Goal: Information Seeking & Learning: Learn about a topic

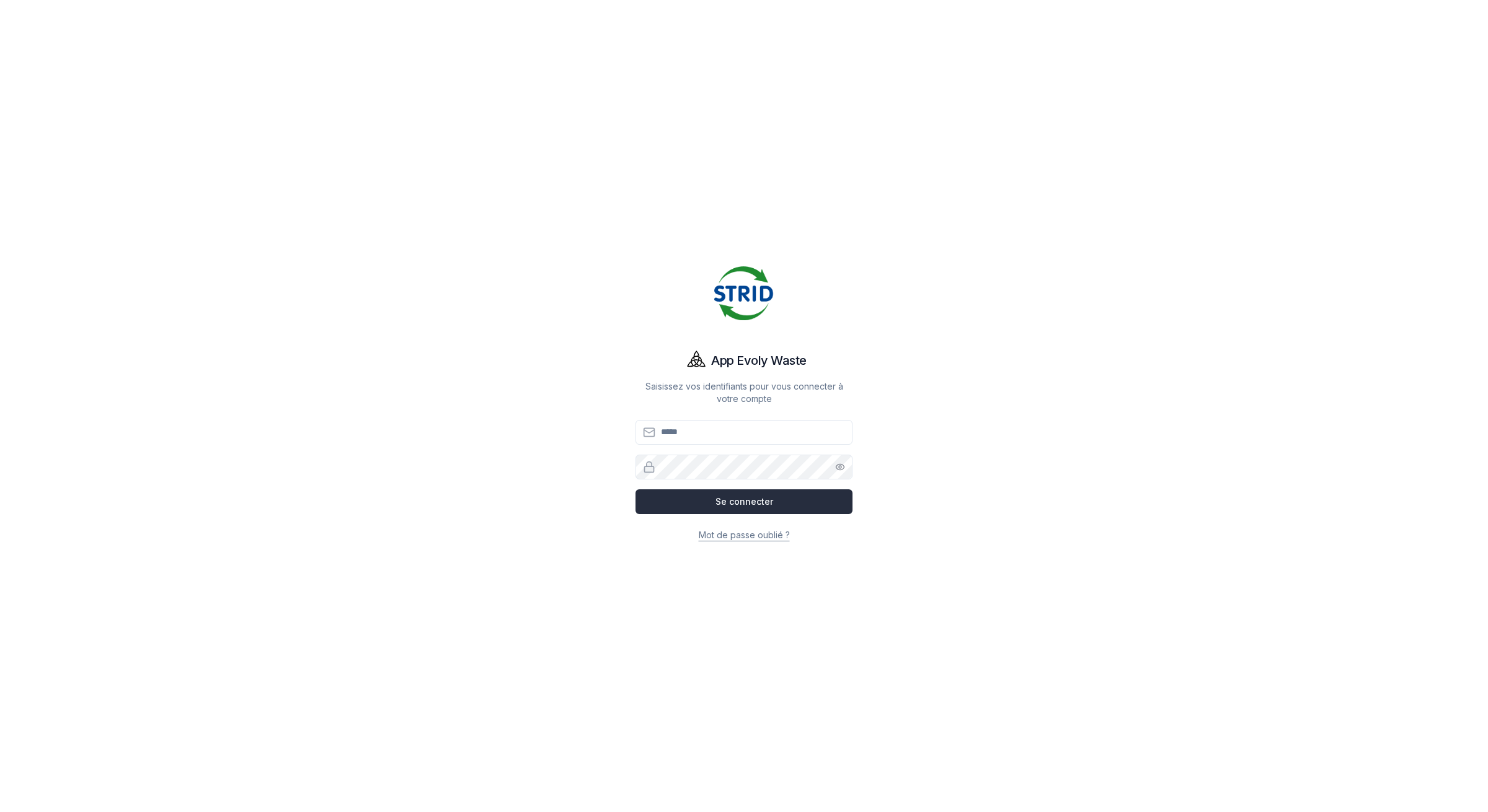
type input "**********"
click at [714, 497] on button "Se connecter" at bounding box center [744, 502] width 217 height 25
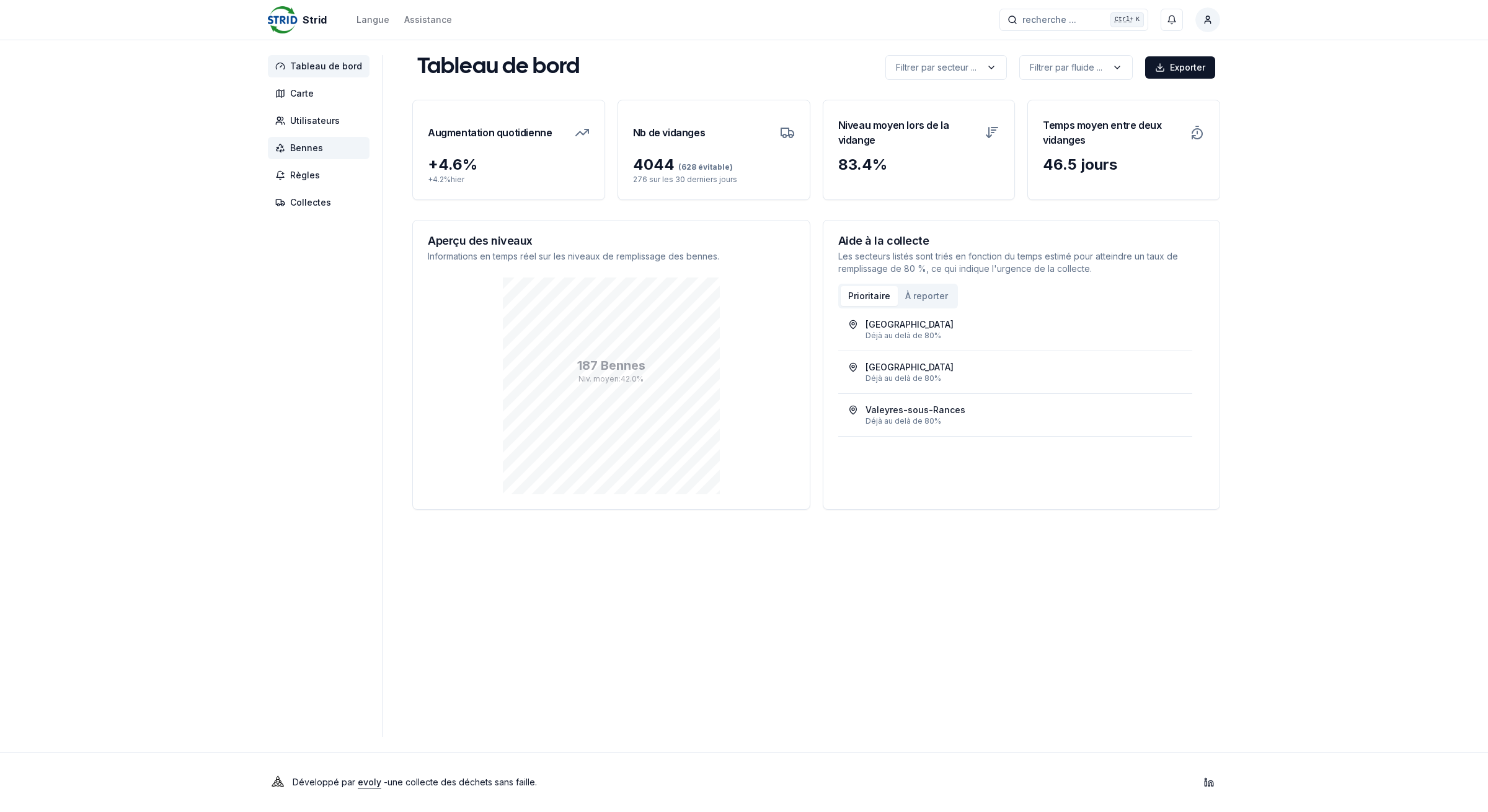
click at [346, 155] on span "Bennes" at bounding box center [318, 148] width 101 height 22
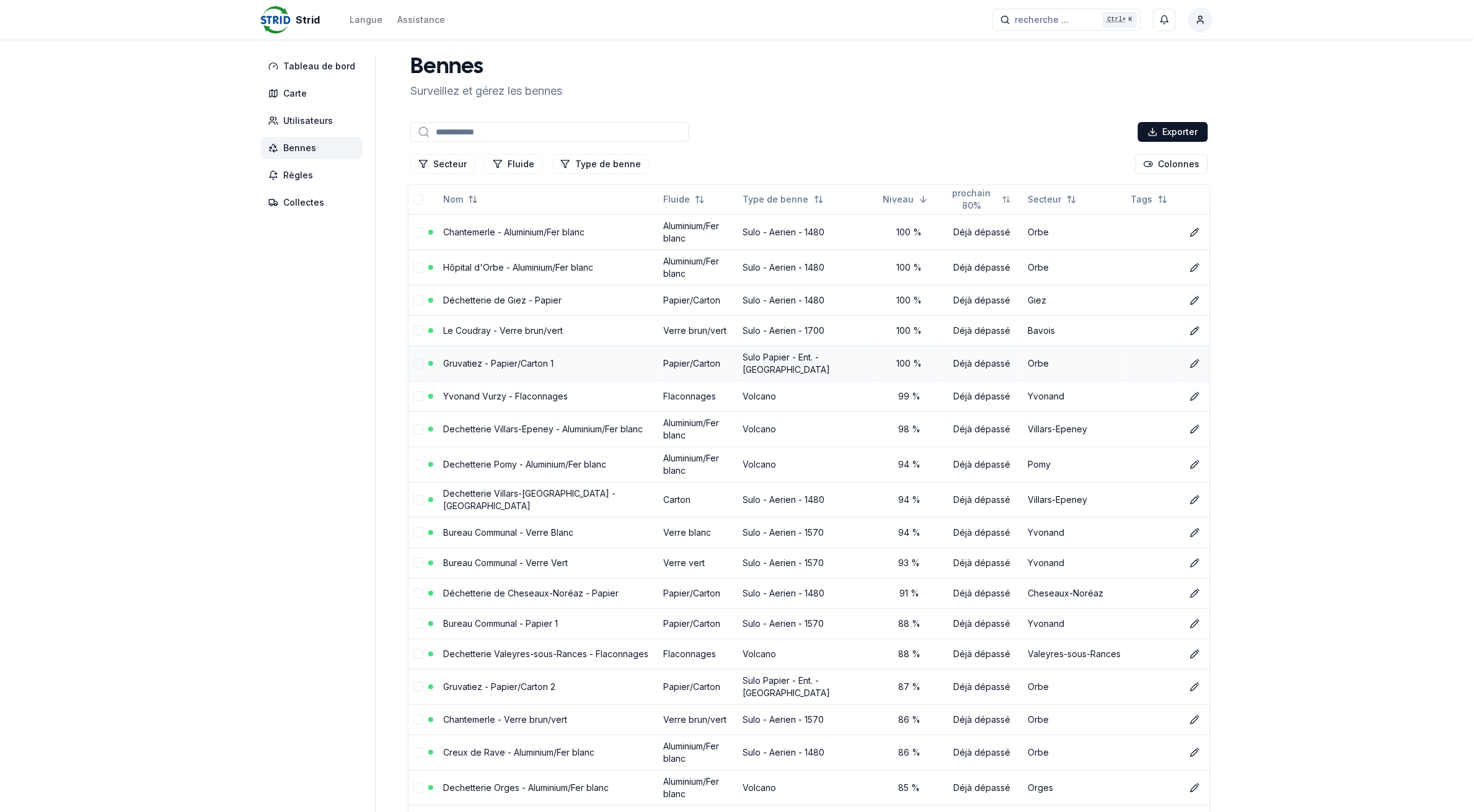
click at [454, 363] on link "Gruvatiez - Papier/Carton 1" at bounding box center [498, 362] width 111 height 10
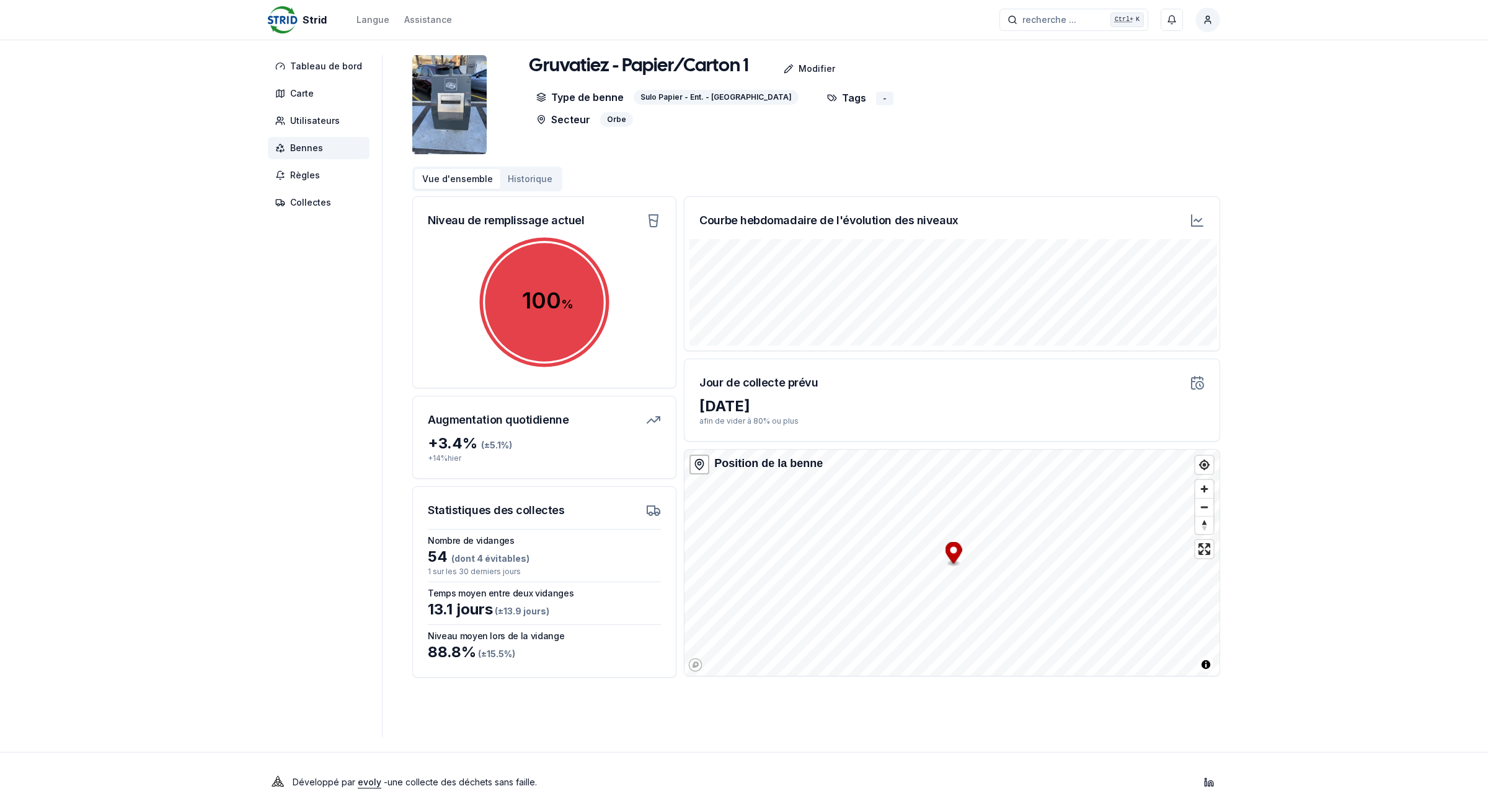
click at [330, 151] on span "Bennes" at bounding box center [318, 148] width 101 height 22
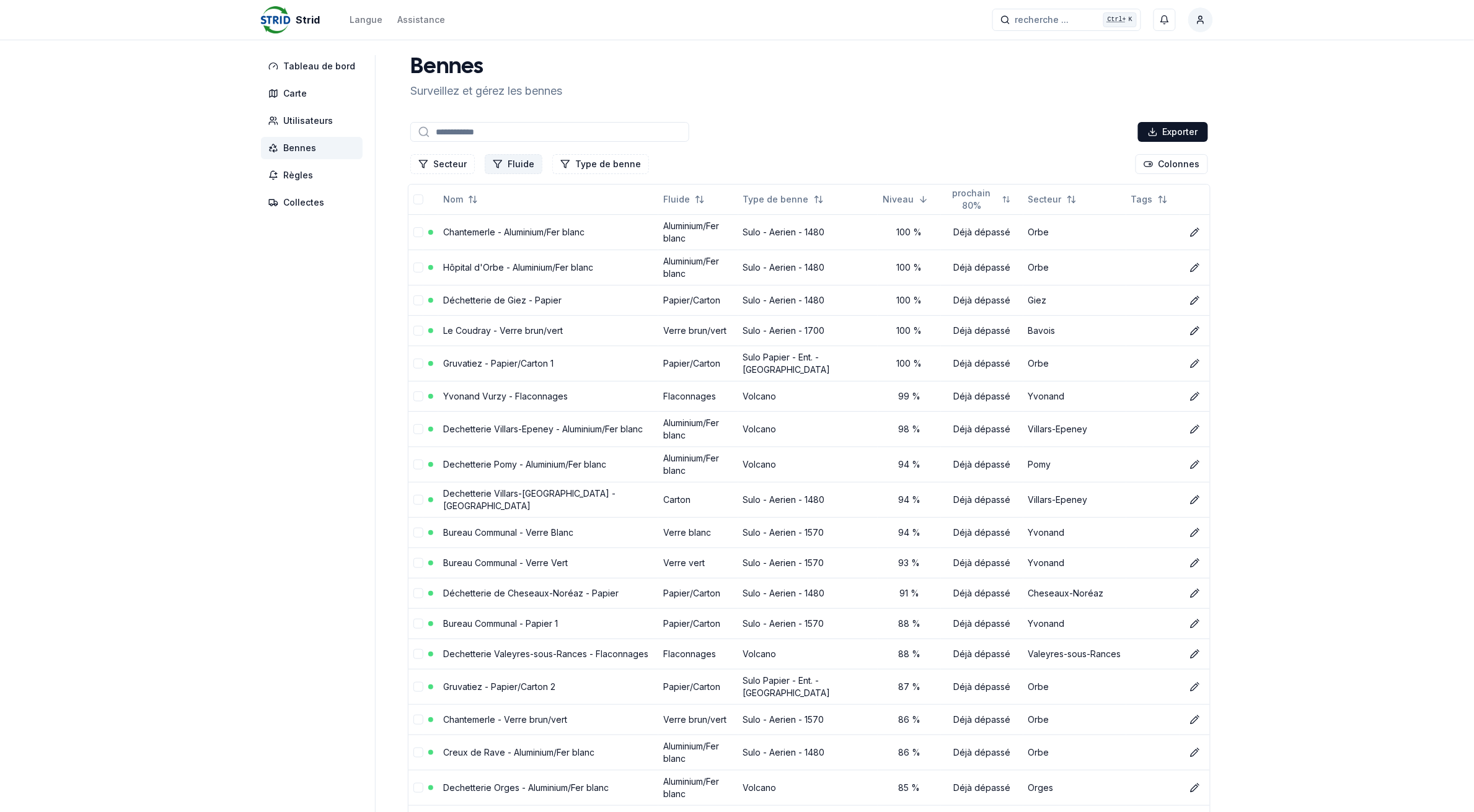
click at [518, 168] on button "Fluide" at bounding box center [514, 164] width 58 height 20
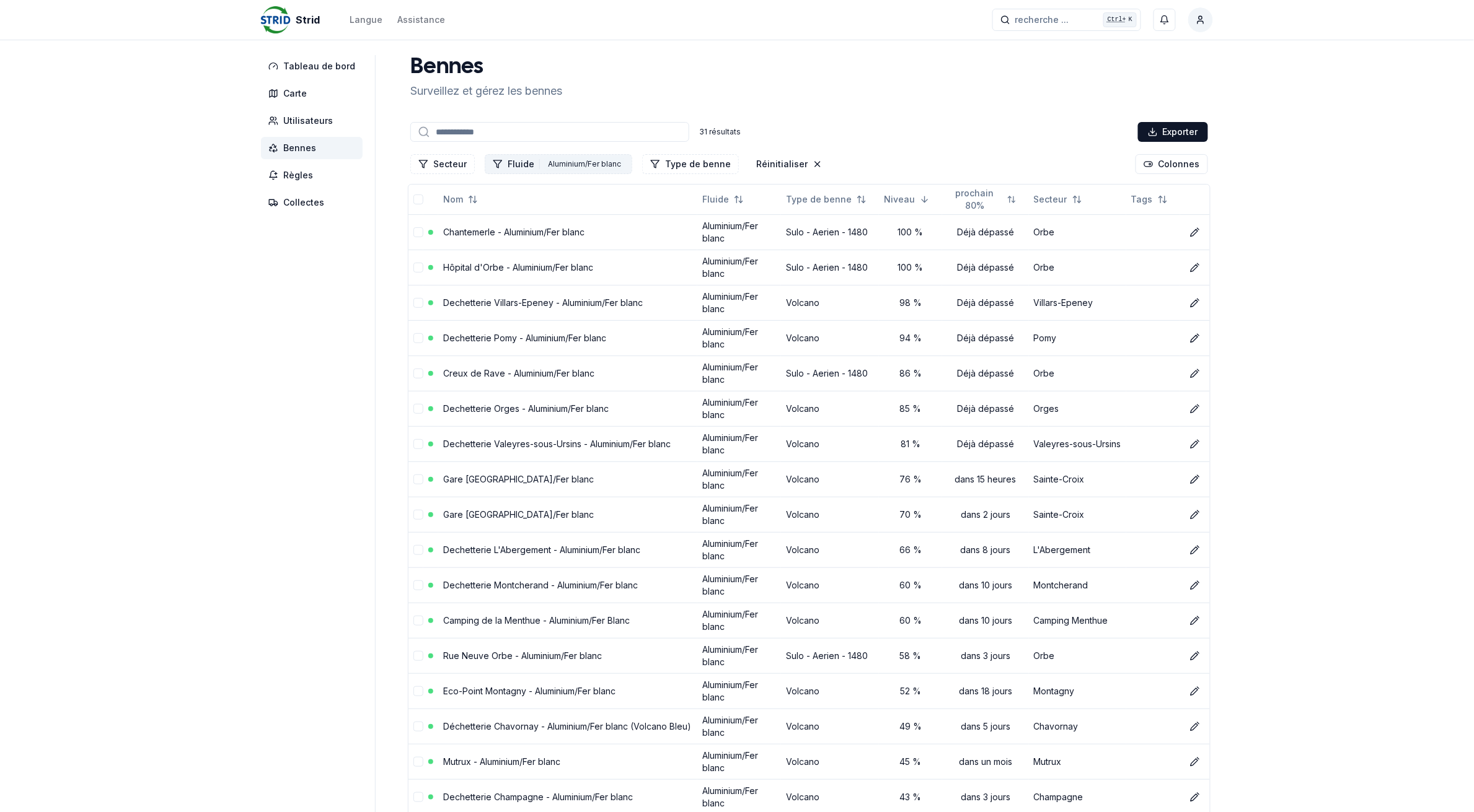
click at [545, 163] on div "Aluminium/Fer blanc" at bounding box center [584, 164] width 79 height 14
click at [494, 218] on icon "Suggestions" at bounding box center [493, 217] width 8 height 10
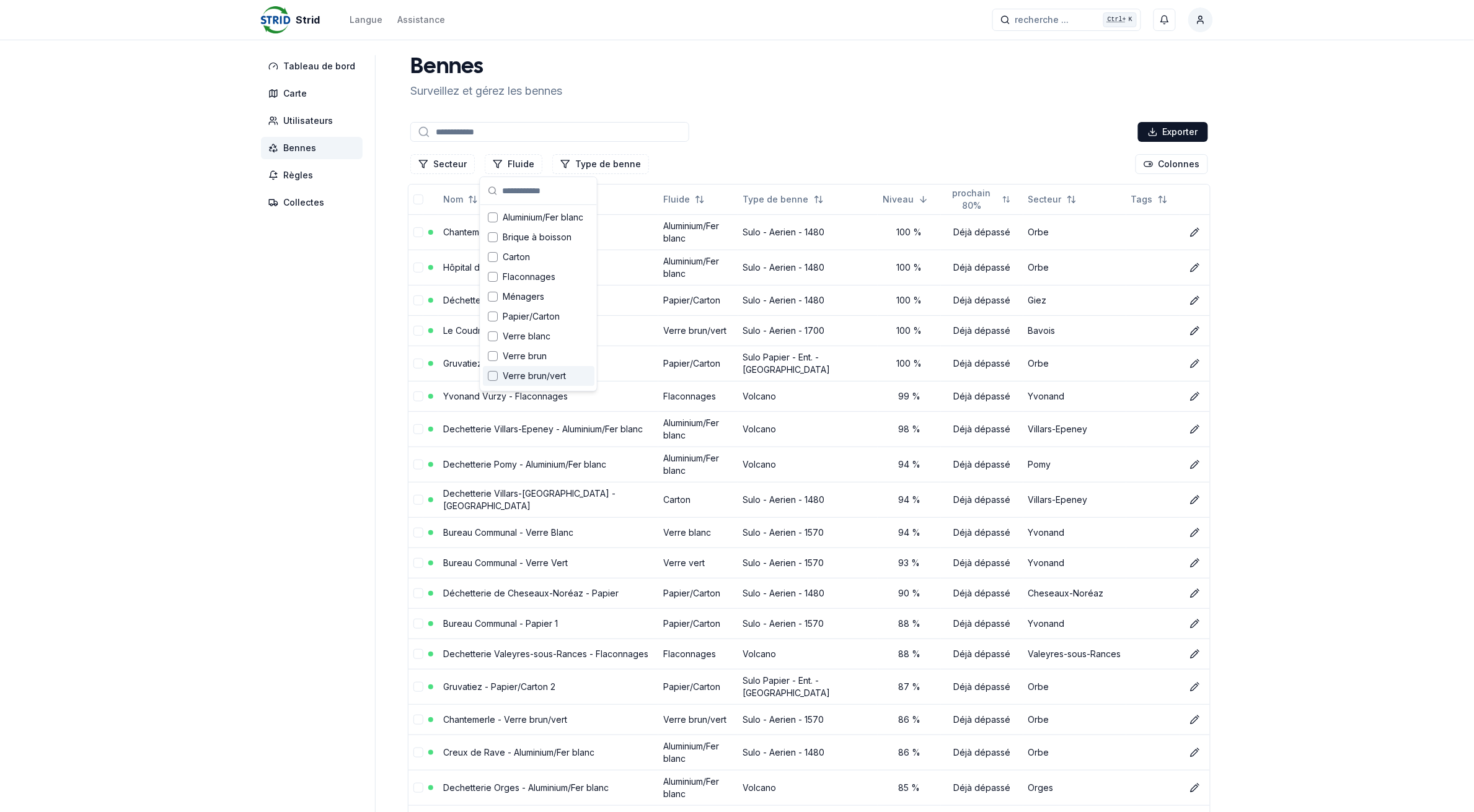
scroll to position [17, 0]
click at [536, 378] on span "Verre vert" at bounding box center [523, 378] width 42 height 12
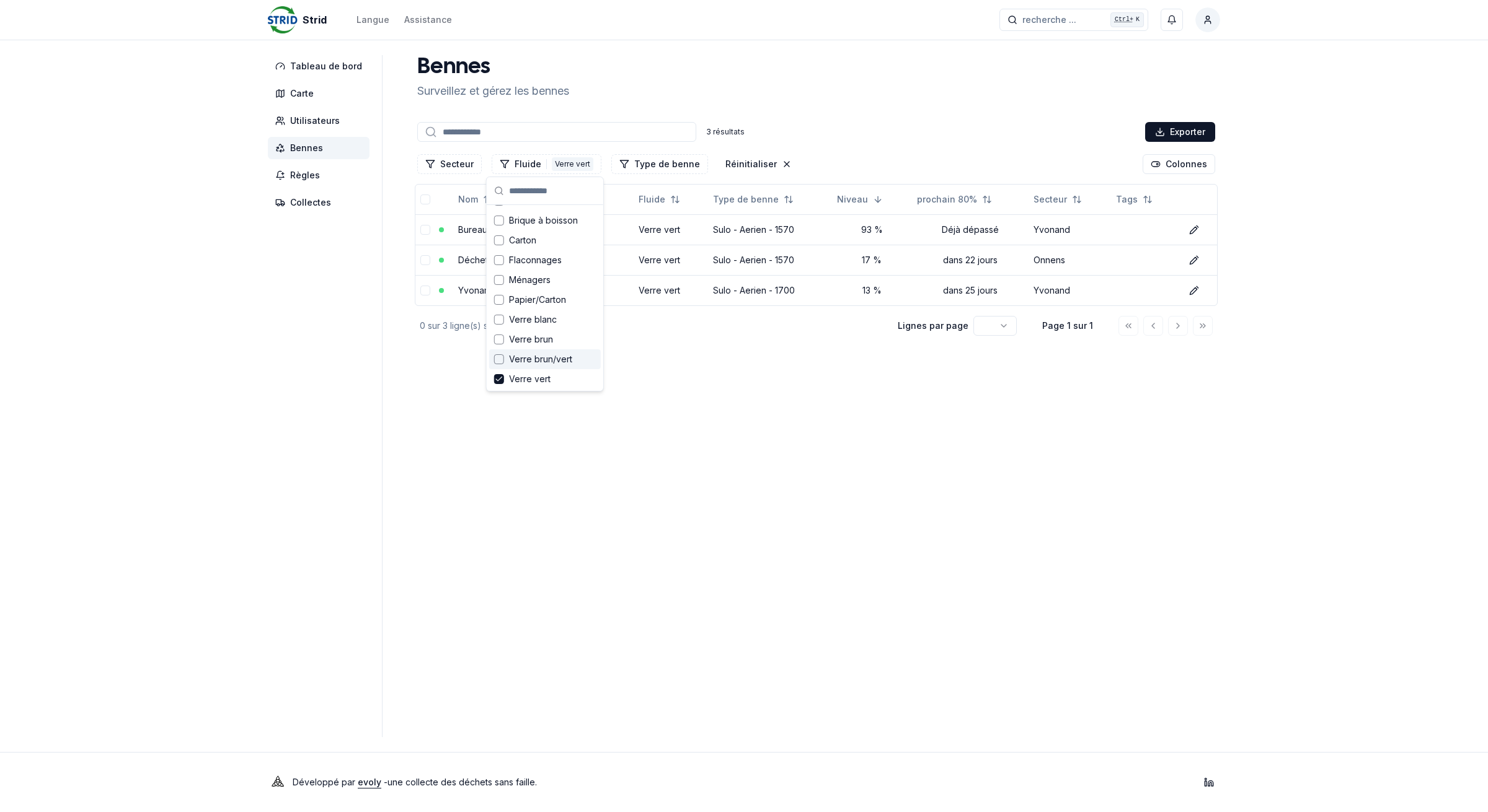
click at [537, 363] on span "Verre brun/vert" at bounding box center [541, 359] width 63 height 12
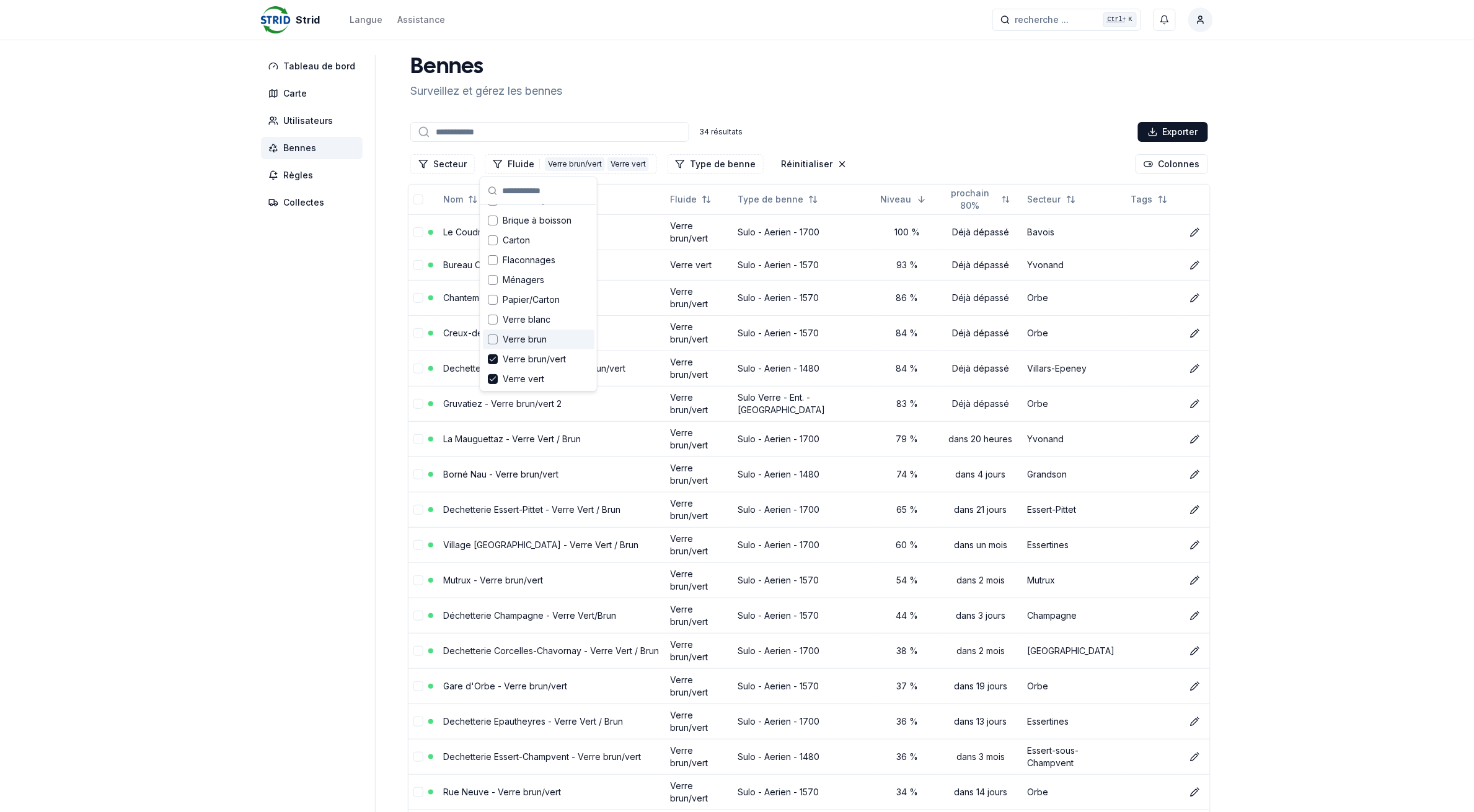
click at [536, 345] on span "Verre brun" at bounding box center [524, 339] width 44 height 12
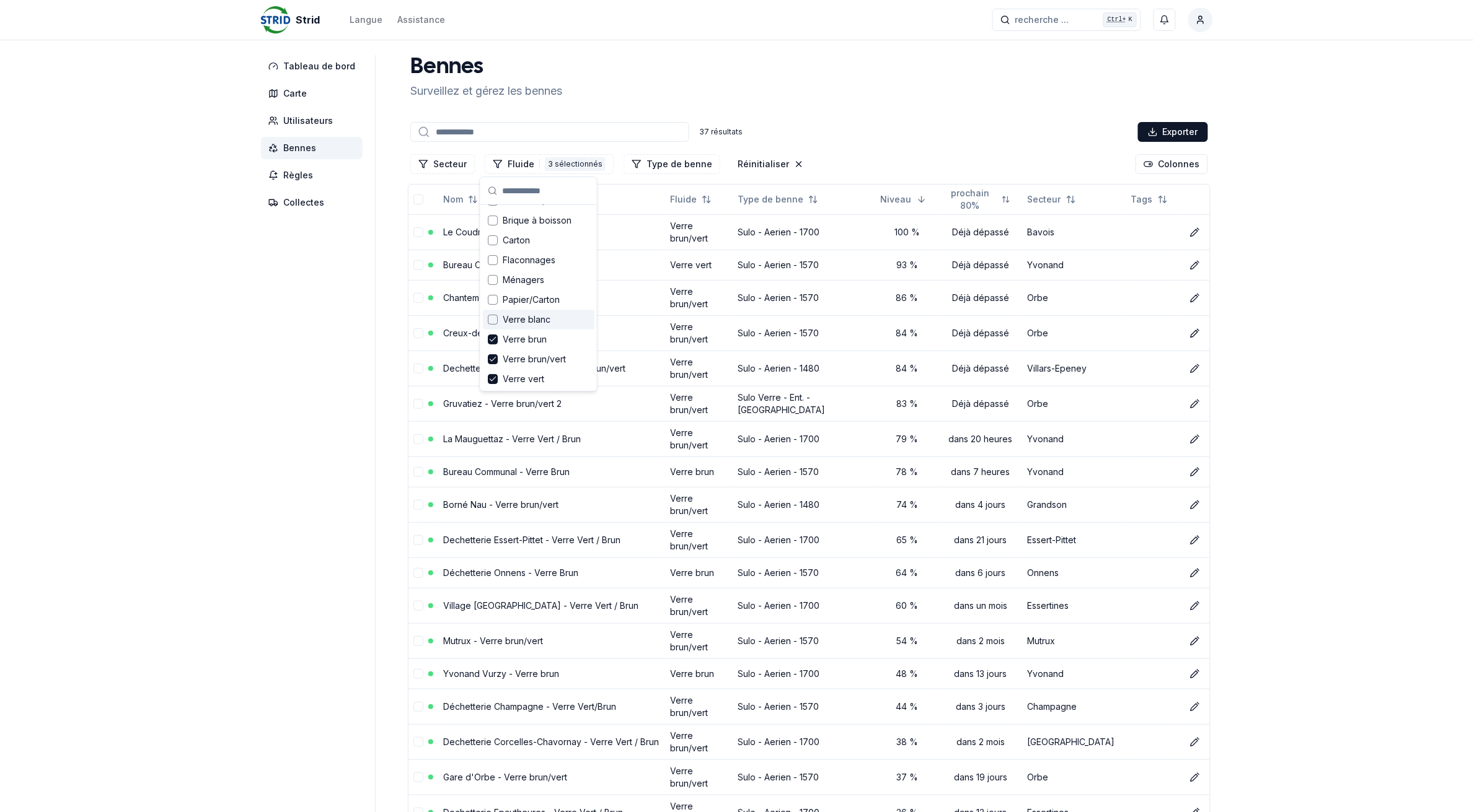
click at [534, 324] on span "Verre blanc" at bounding box center [526, 319] width 47 height 12
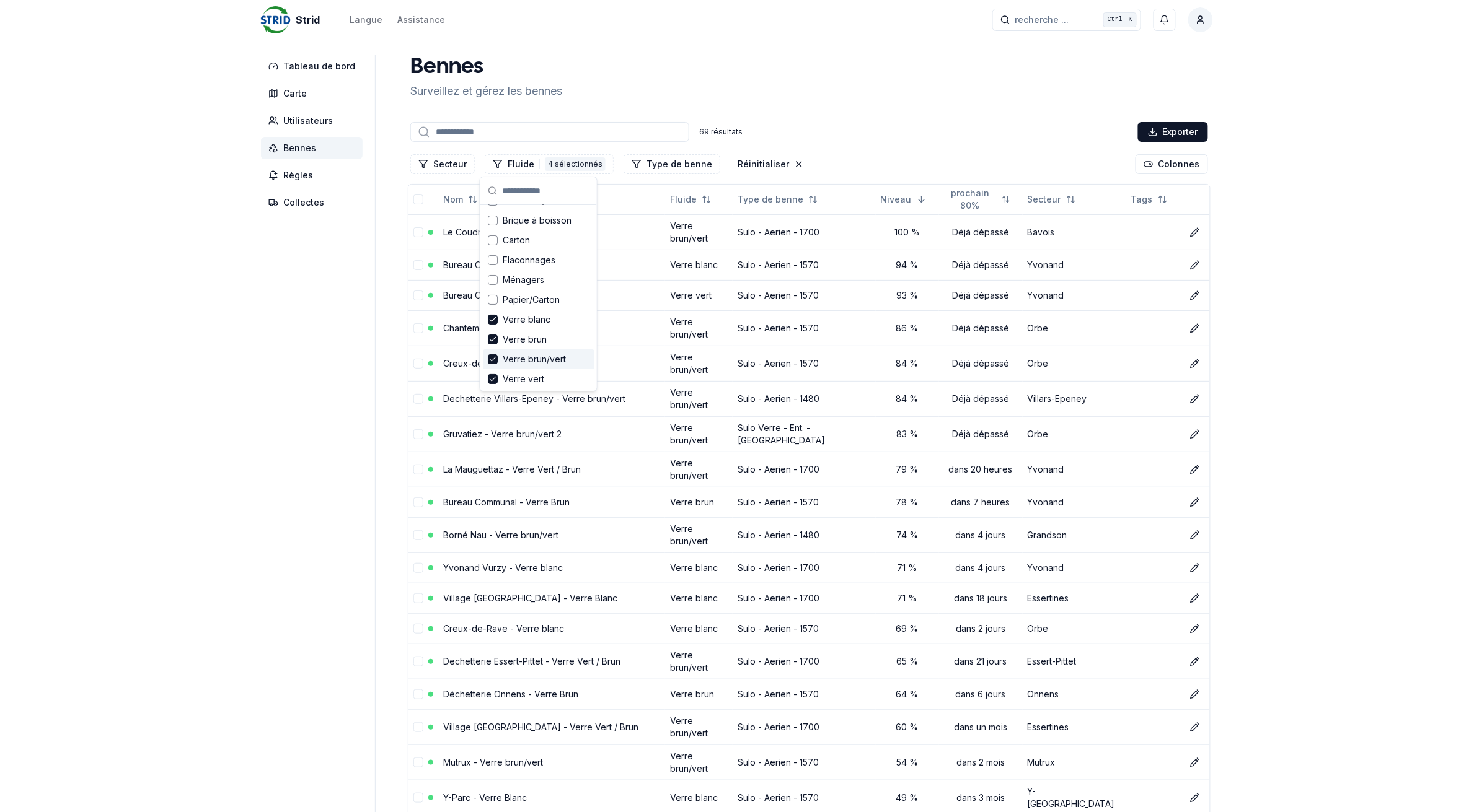
click at [545, 164] on div "4 sélectionnés" at bounding box center [574, 164] width 60 height 14
click at [520, 378] on div "Effacer les filtres" at bounding box center [539, 378] width 112 height 20
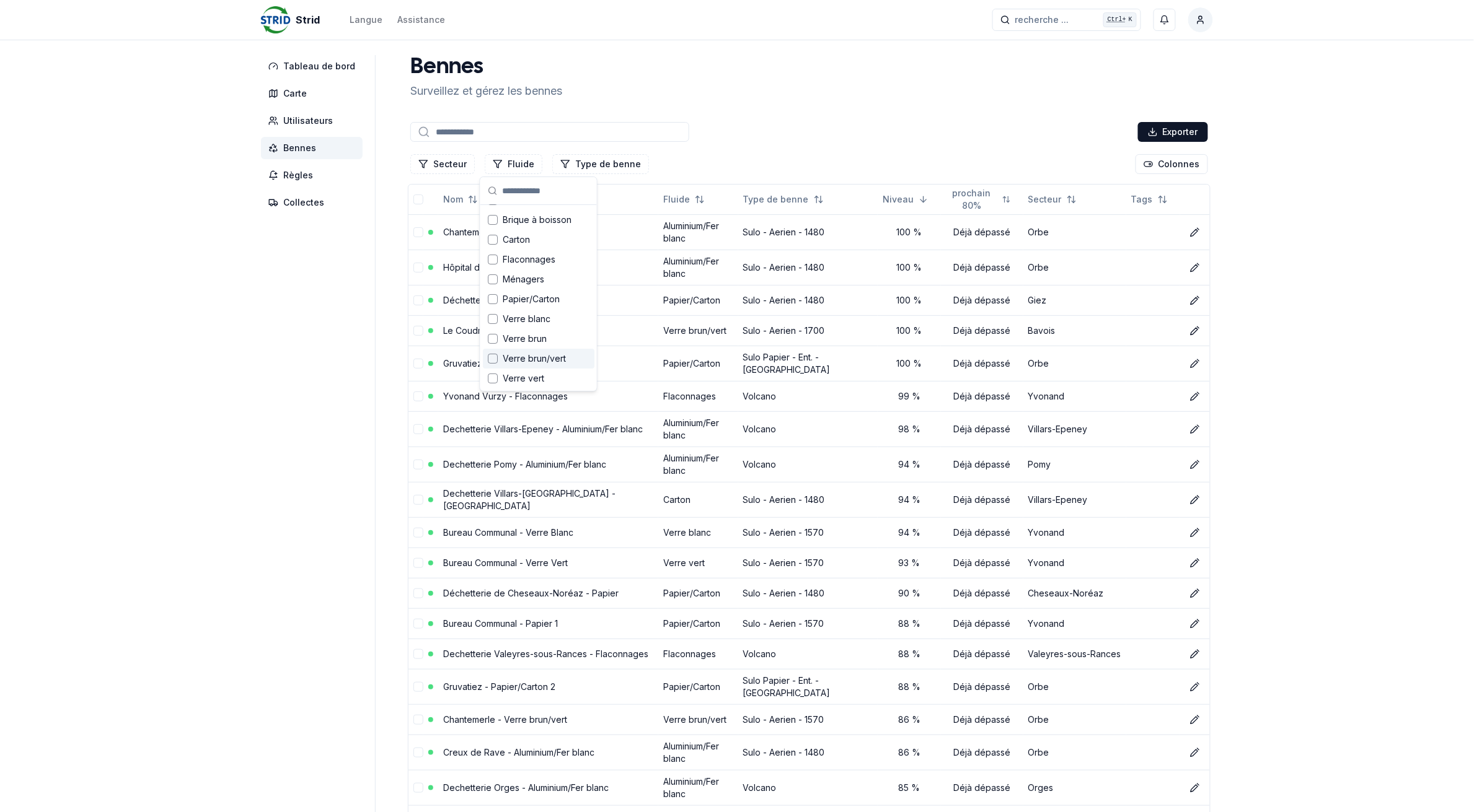
scroll to position [17, 0]
click at [504, 152] on div "Secteur Fluide Type de benne Colonnes" at bounding box center [809, 164] width 803 height 25
click at [501, 163] on button "Fluide" at bounding box center [514, 164] width 58 height 20
click at [494, 276] on div "Suggestions" at bounding box center [493, 277] width 10 height 10
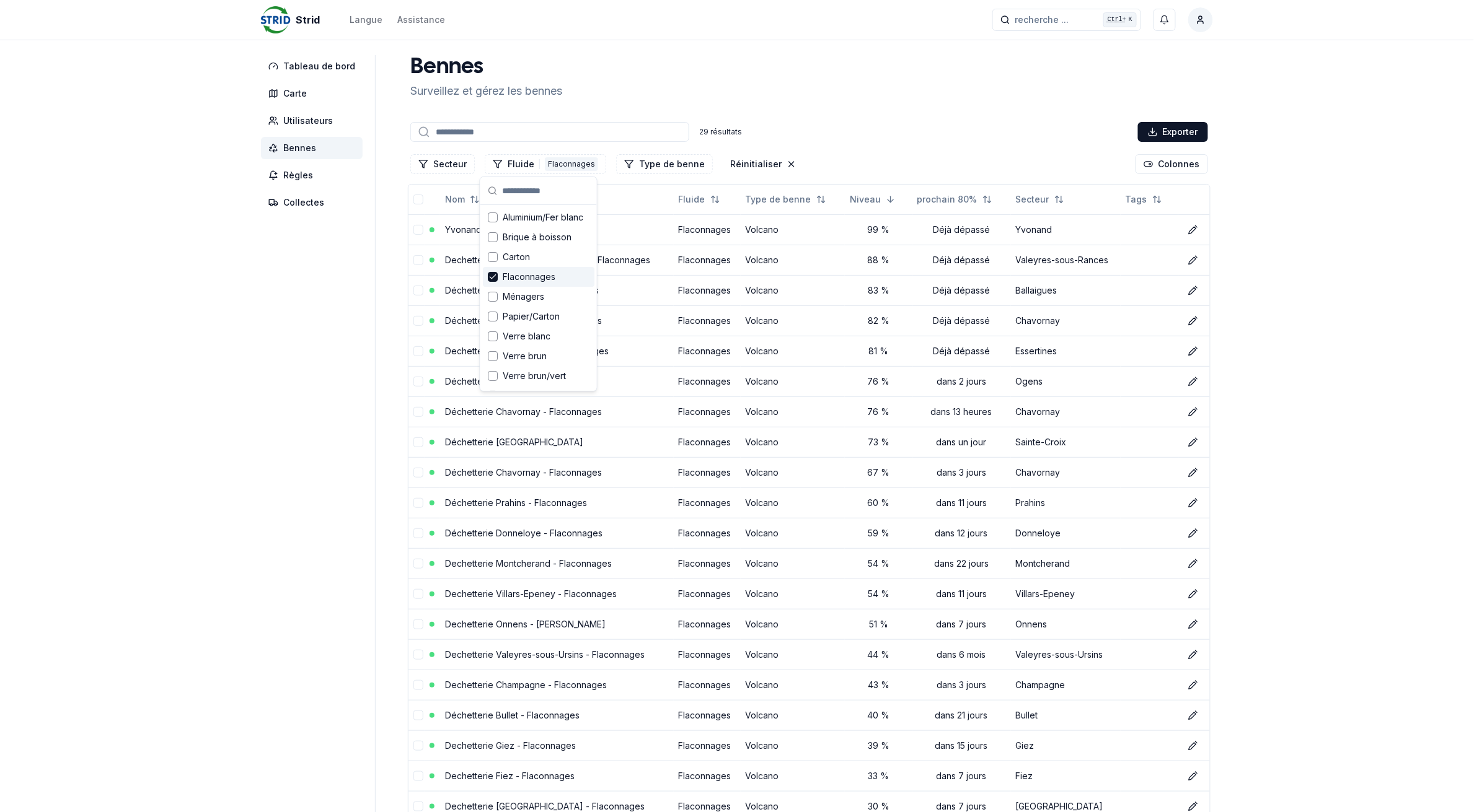
click at [102, 297] on div "Strid Langue Assistance recherche ... recherche ... Ctrl+ K François Martin Tab…" at bounding box center [737, 601] width 1474 height 1202
click at [533, 161] on button "Fluide 1 Flaconnages" at bounding box center [546, 164] width 122 height 20
click at [492, 276] on icon "Suggestions" at bounding box center [493, 277] width 8 height 10
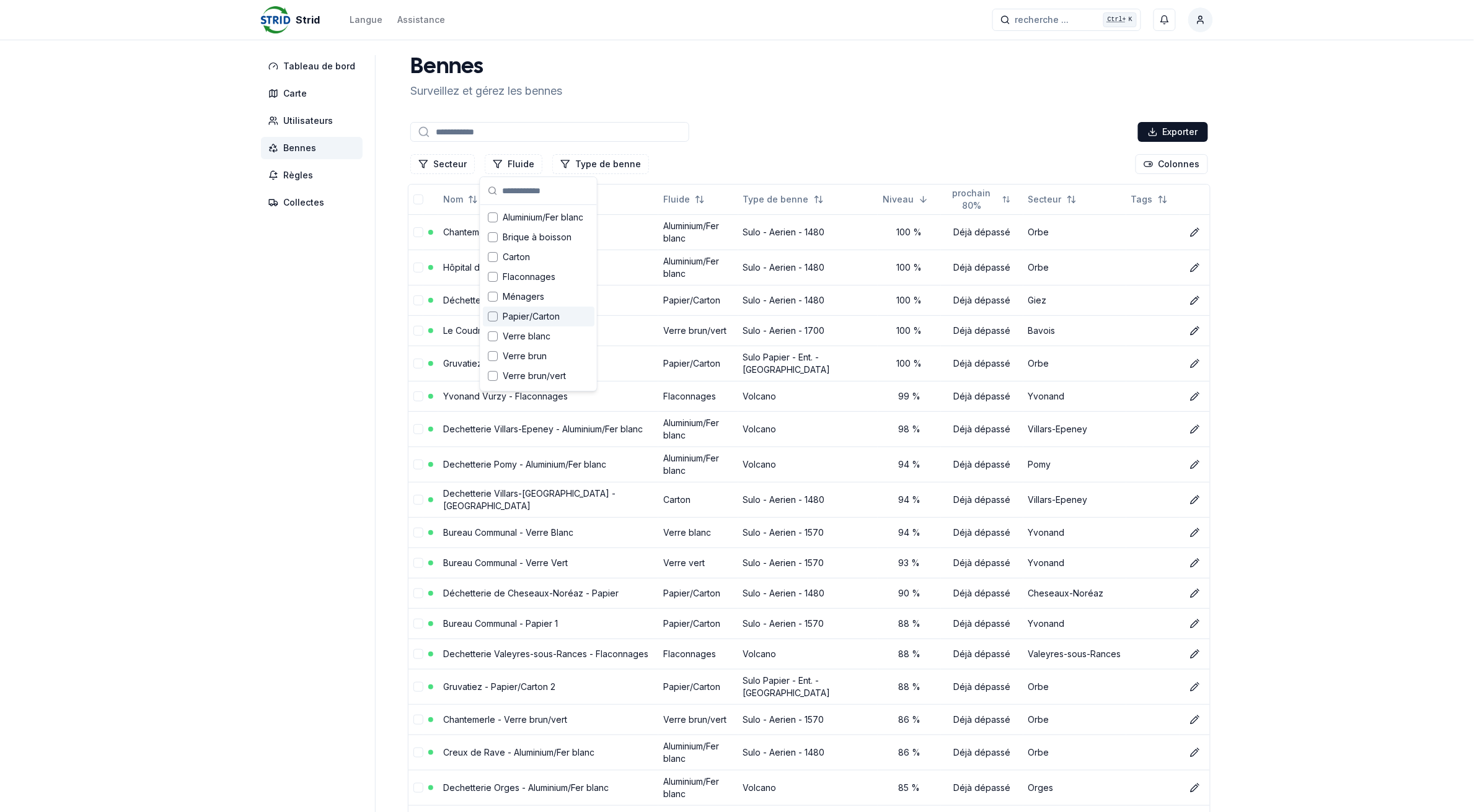
click at [493, 315] on div "Suggestions" at bounding box center [493, 316] width 10 height 10
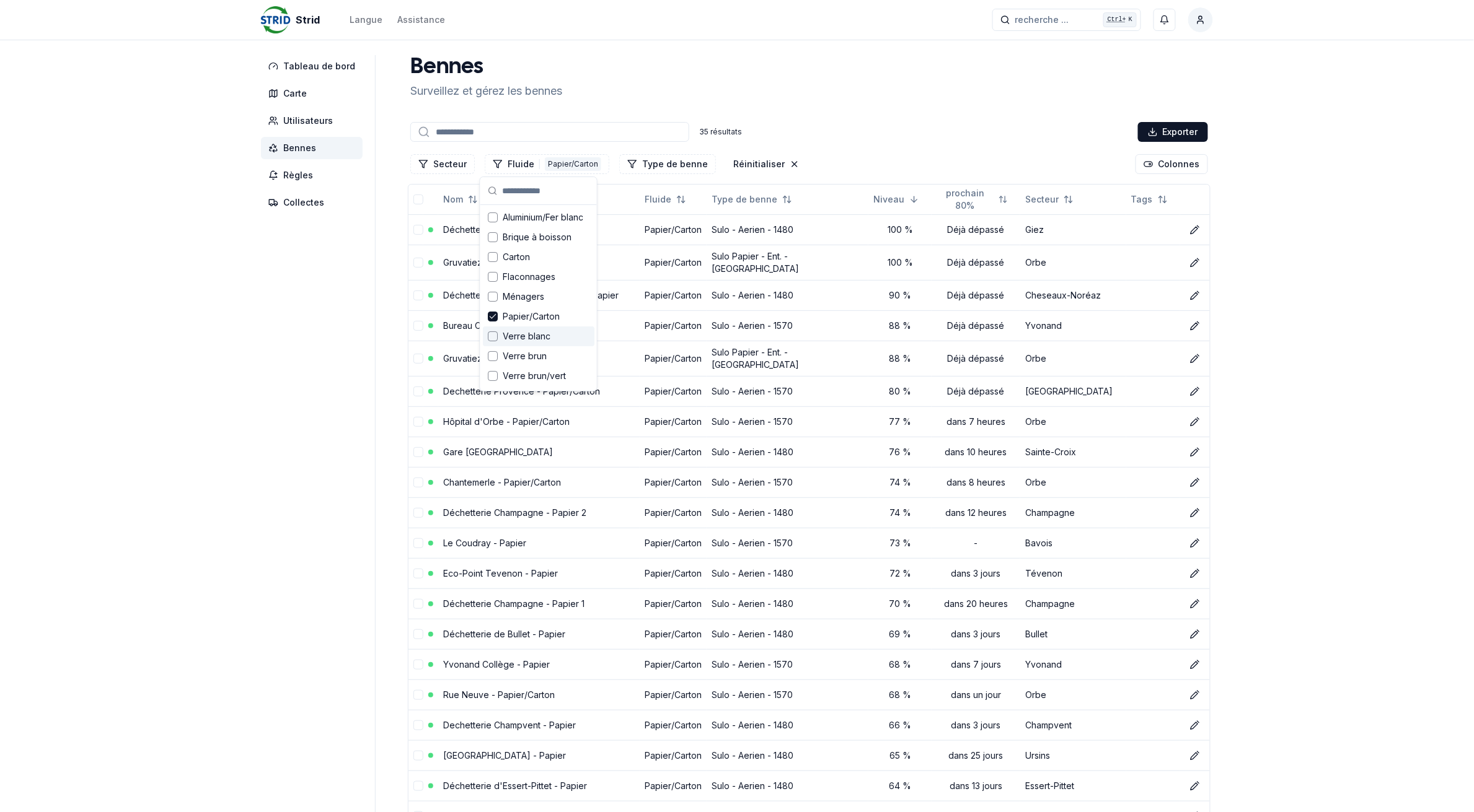
click at [232, 348] on div "Strid Langue Assistance recherche ... recherche ... Ctrl+ K François Martin Tab…" at bounding box center [737, 704] width 1474 height 1409
drag, startPoint x: 428, startPoint y: 137, endPoint x: 441, endPoint y: 138, distance: 13.0
click at [428, 137] on input at bounding box center [549, 131] width 279 height 20
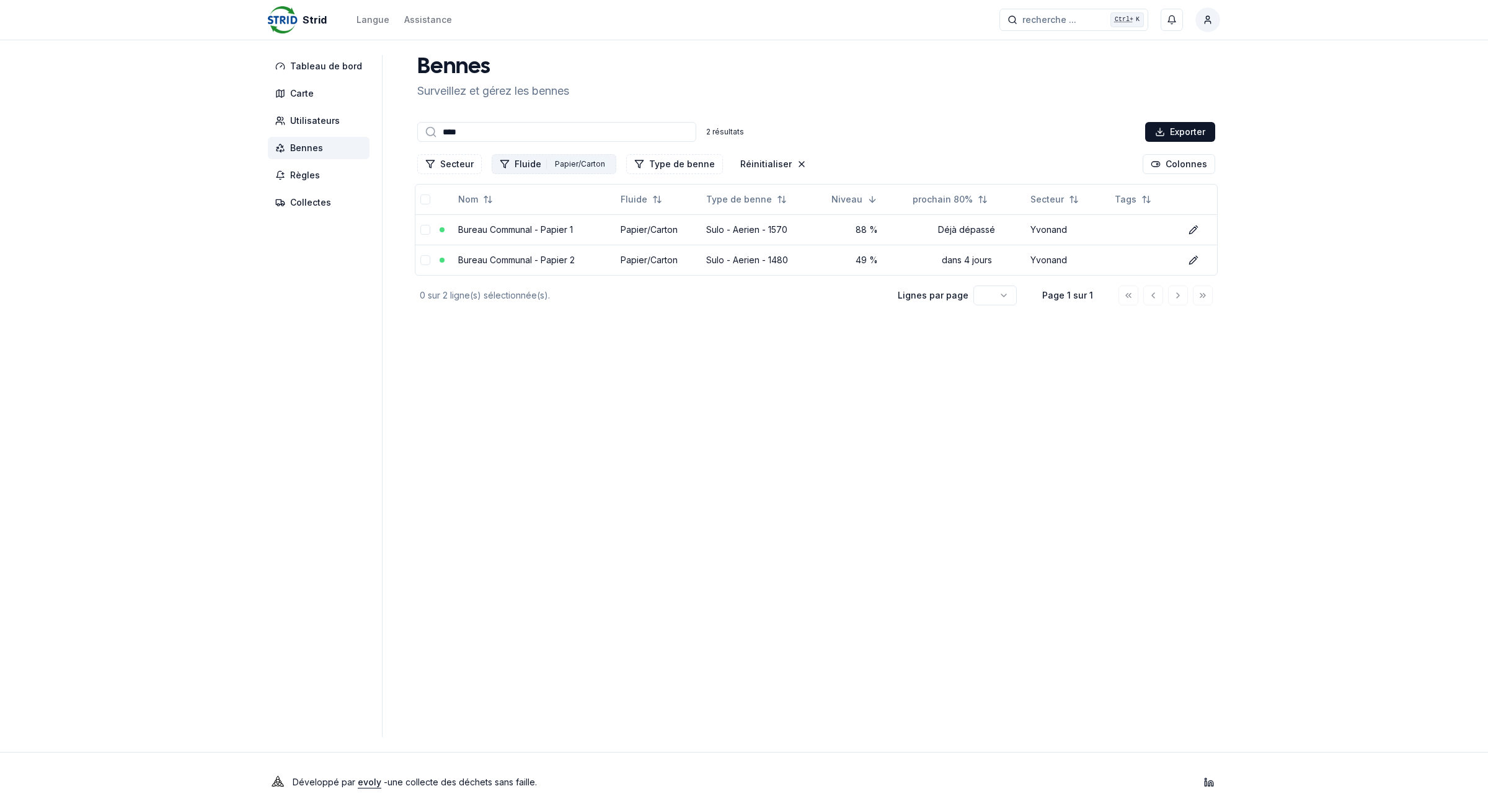
type input "*****"
click at [537, 132] on input "*****" at bounding box center [557, 131] width 279 height 20
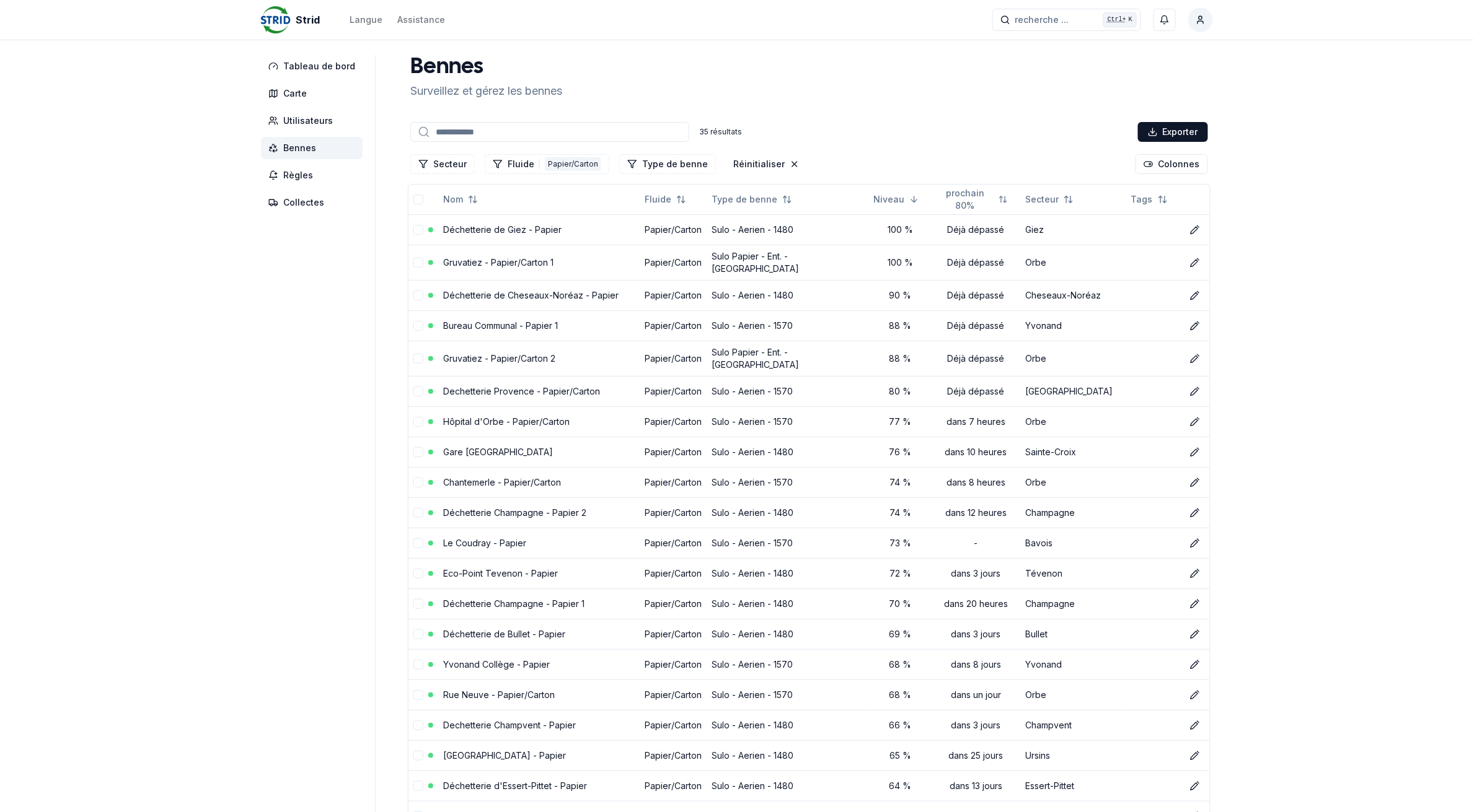
click at [1471, 391] on div "Strid Langue Assistance recherche ... recherche ... Ctrl+ K François Martin Tab…" at bounding box center [737, 704] width 1474 height 1409
click at [250, 302] on div "Tableau de bord Carte Utilisateurs Bennes Règles Collectes Bennes Surveillez et…" at bounding box center [736, 694] width 992 height 1279
click at [562, 163] on div "Papier/Carton" at bounding box center [572, 164] width 57 height 14
click at [533, 375] on div "Effacer les filtres" at bounding box center [539, 378] width 112 height 20
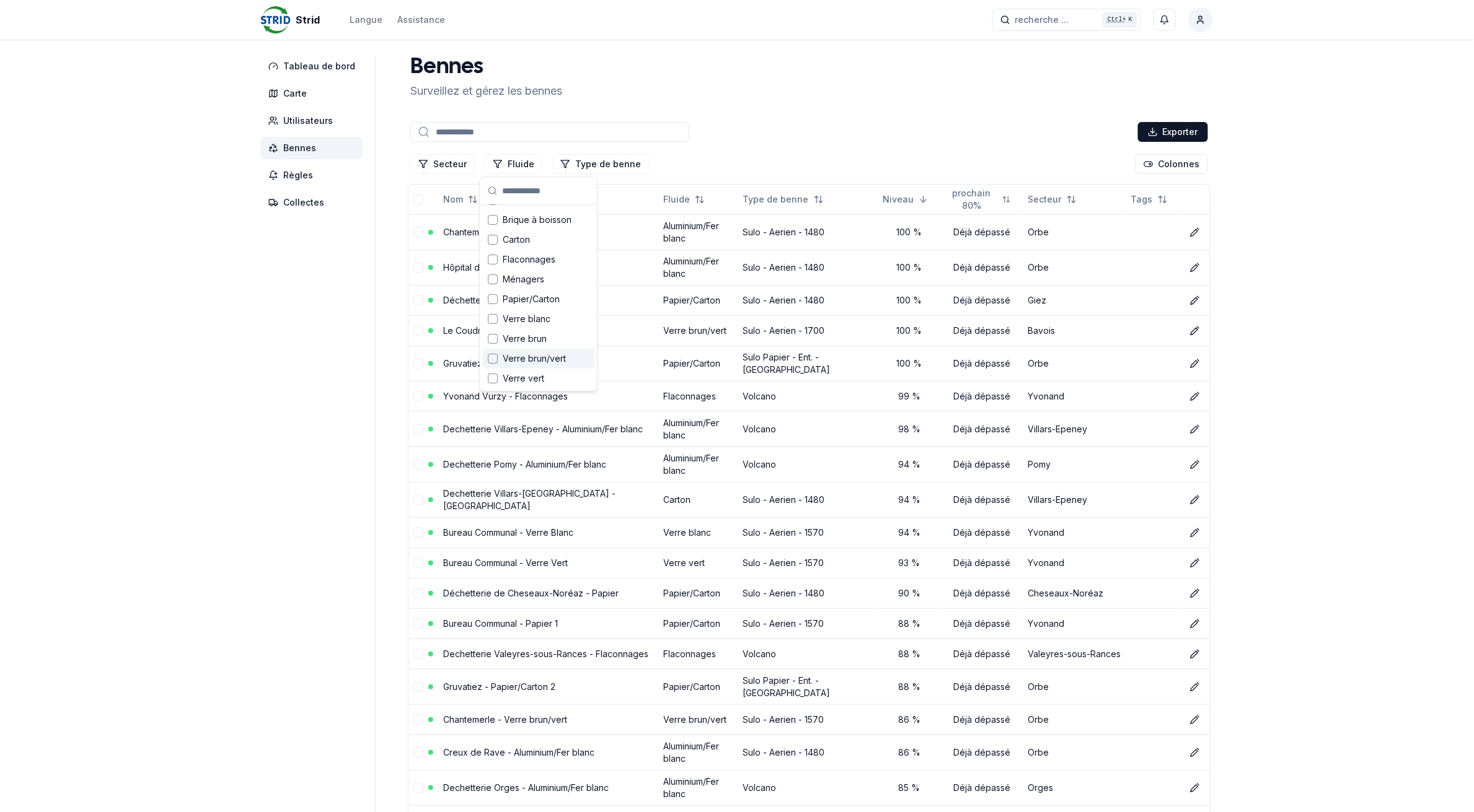
scroll to position [17, 0]
click at [504, 163] on button "Fluide" at bounding box center [514, 164] width 58 height 20
click at [546, 333] on span "Verre blanc" at bounding box center [526, 335] width 47 height 12
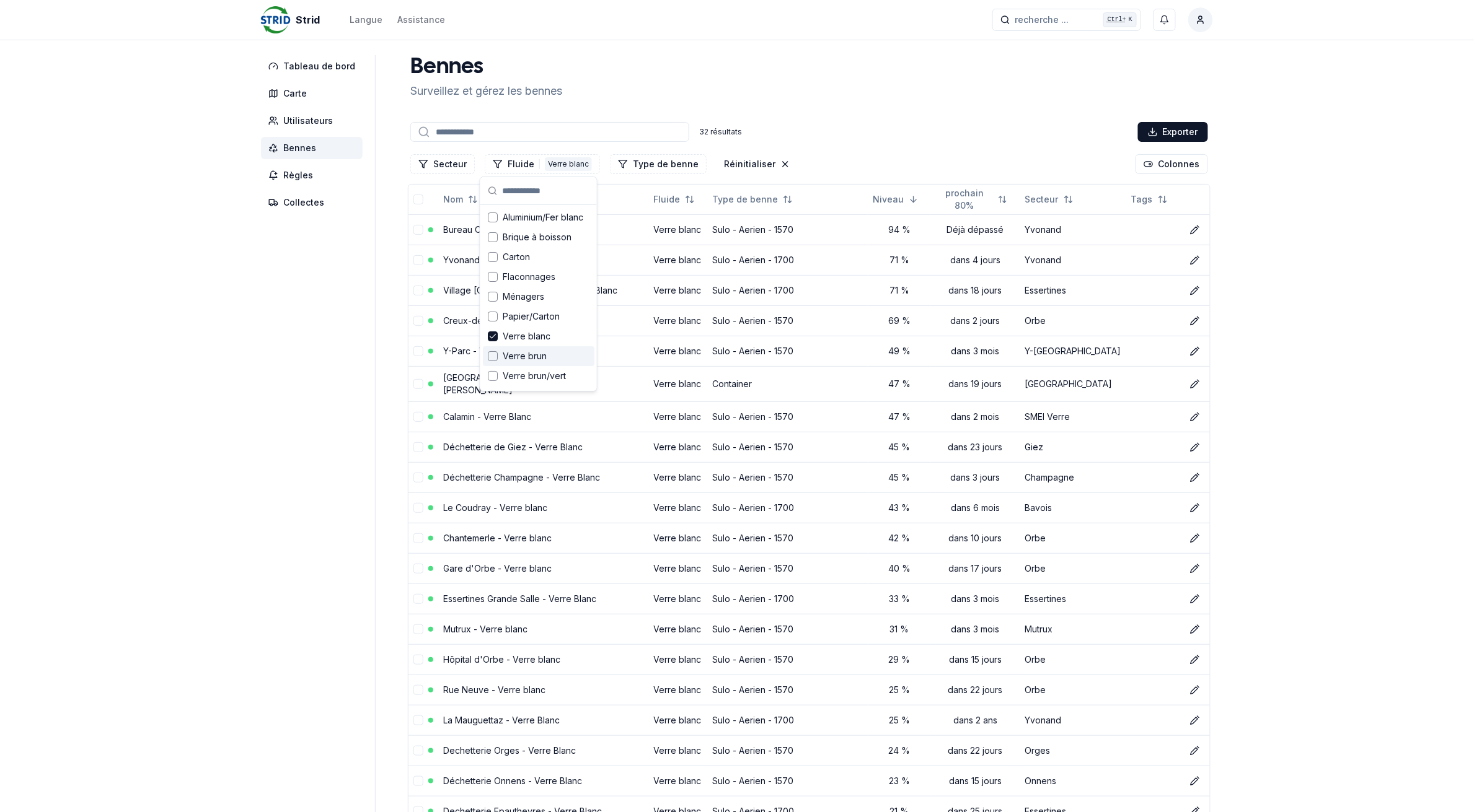
click at [550, 351] on div "Verre brun" at bounding box center [539, 356] width 112 height 20
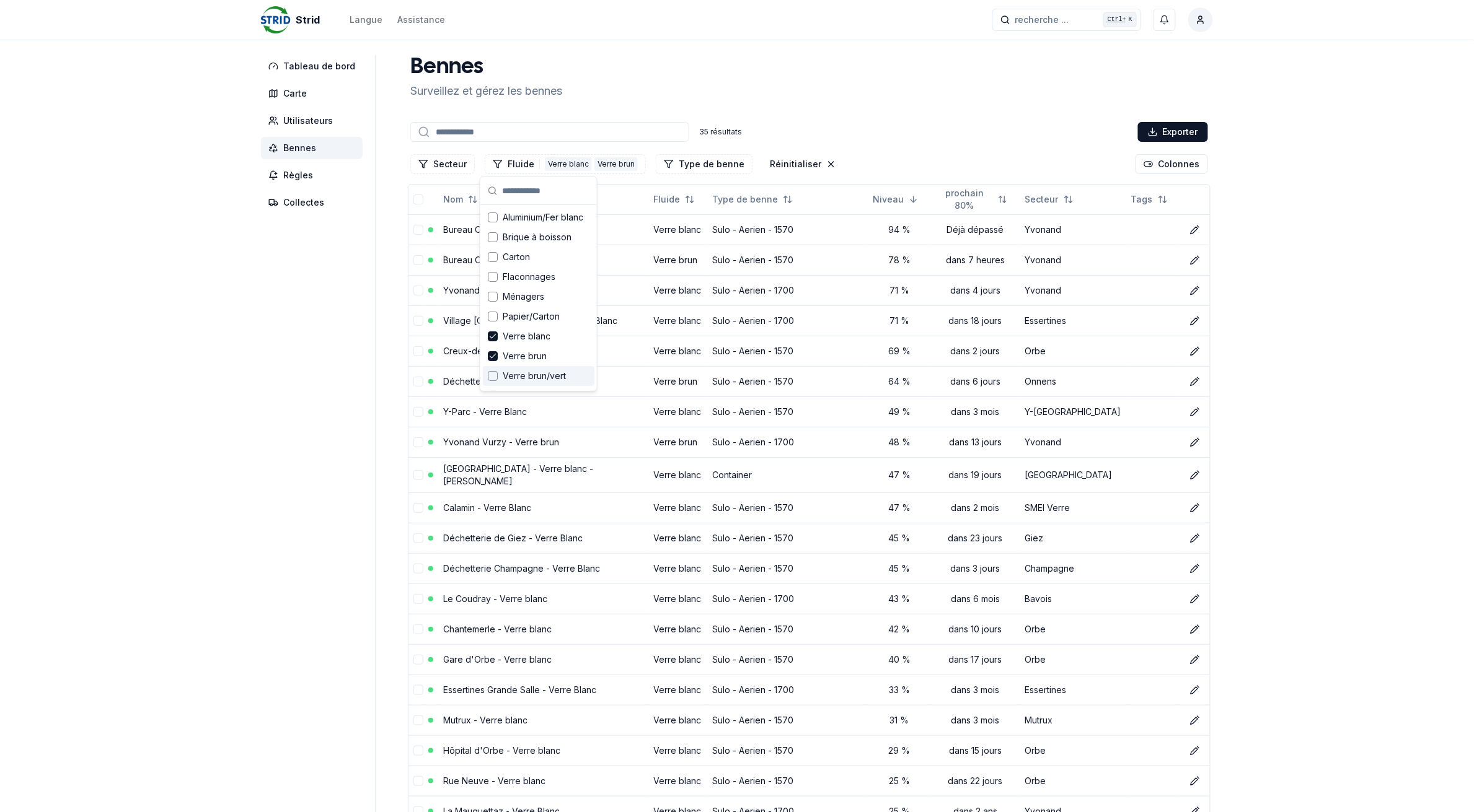
click at [556, 374] on span "Verre brun/vert" at bounding box center [534, 375] width 63 height 12
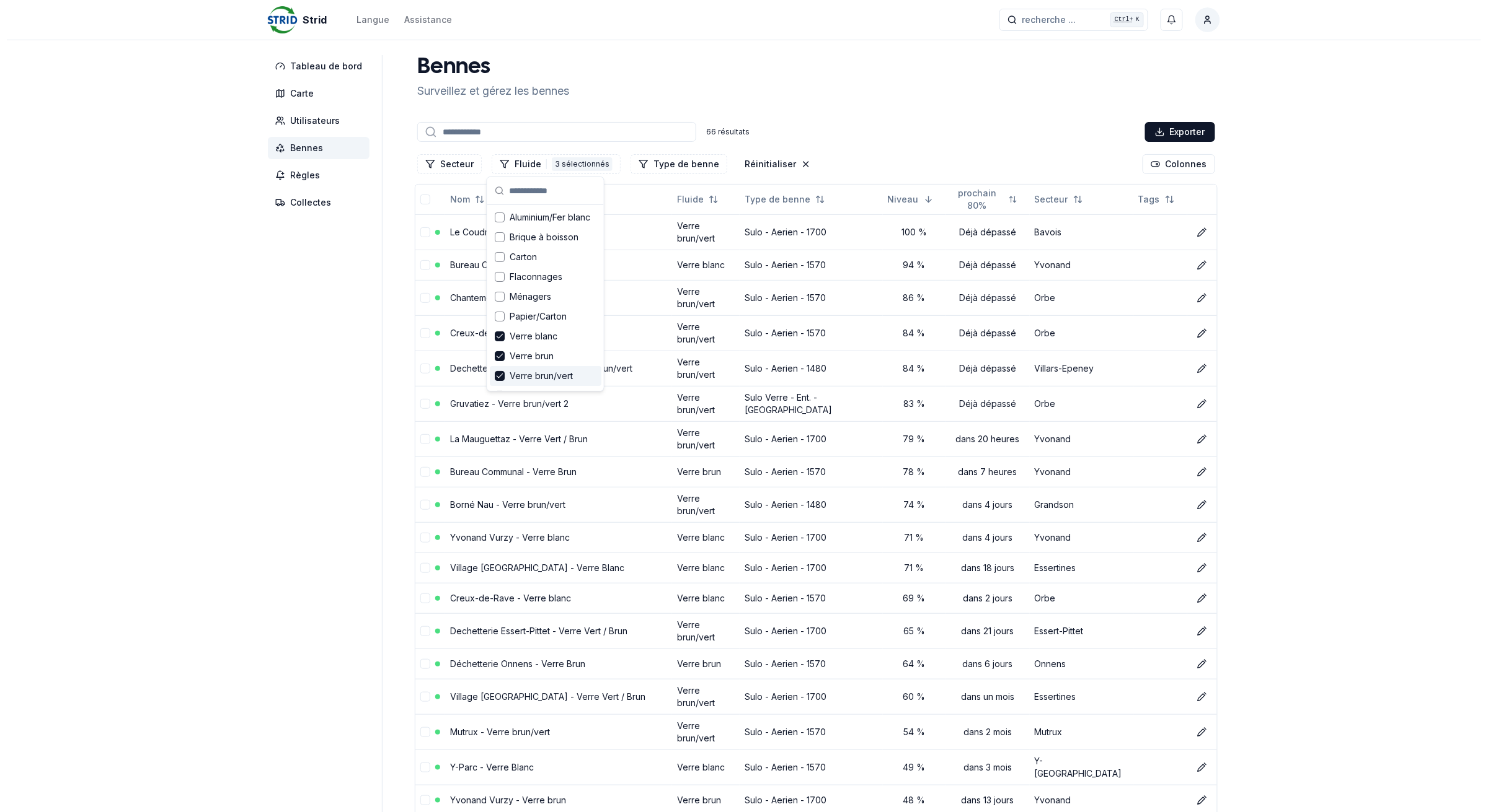
scroll to position [42, 0]
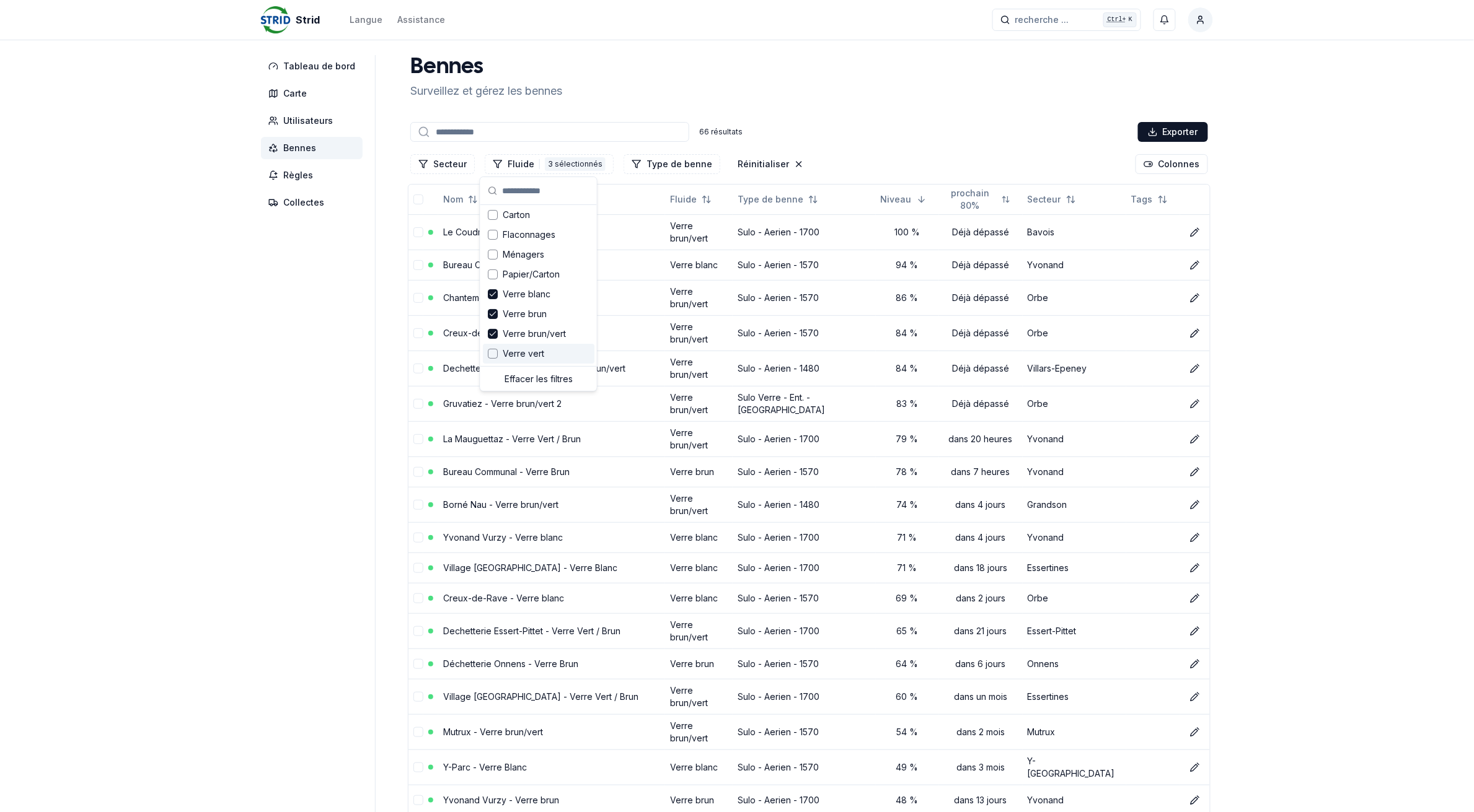
click at [550, 355] on div "Verre vert" at bounding box center [539, 353] width 112 height 20
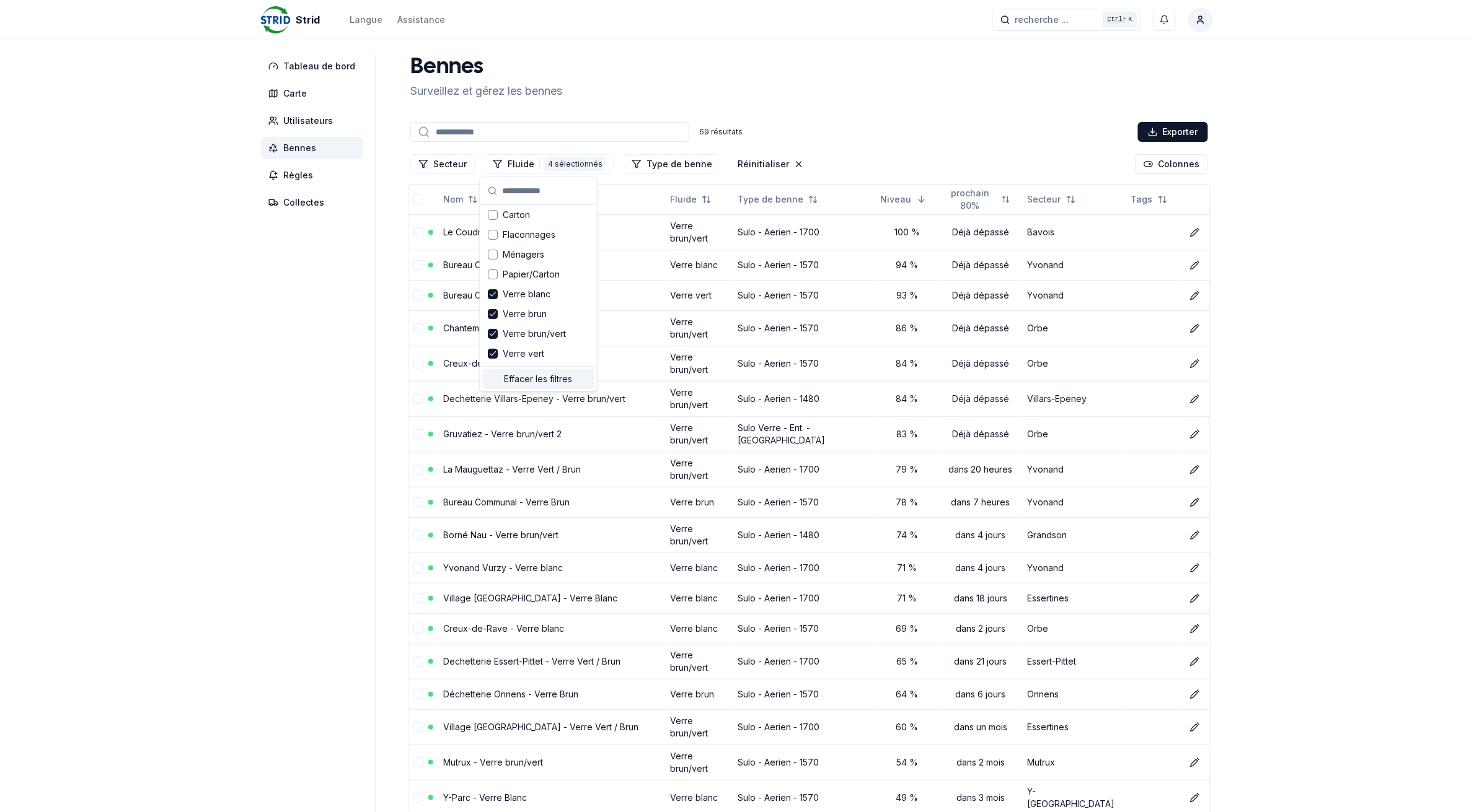
click at [494, 161] on polygon "Filtrer les lignes" at bounding box center [497, 164] width 8 height 7
click at [745, 163] on button "Réinitialiser" at bounding box center [770, 164] width 81 height 20
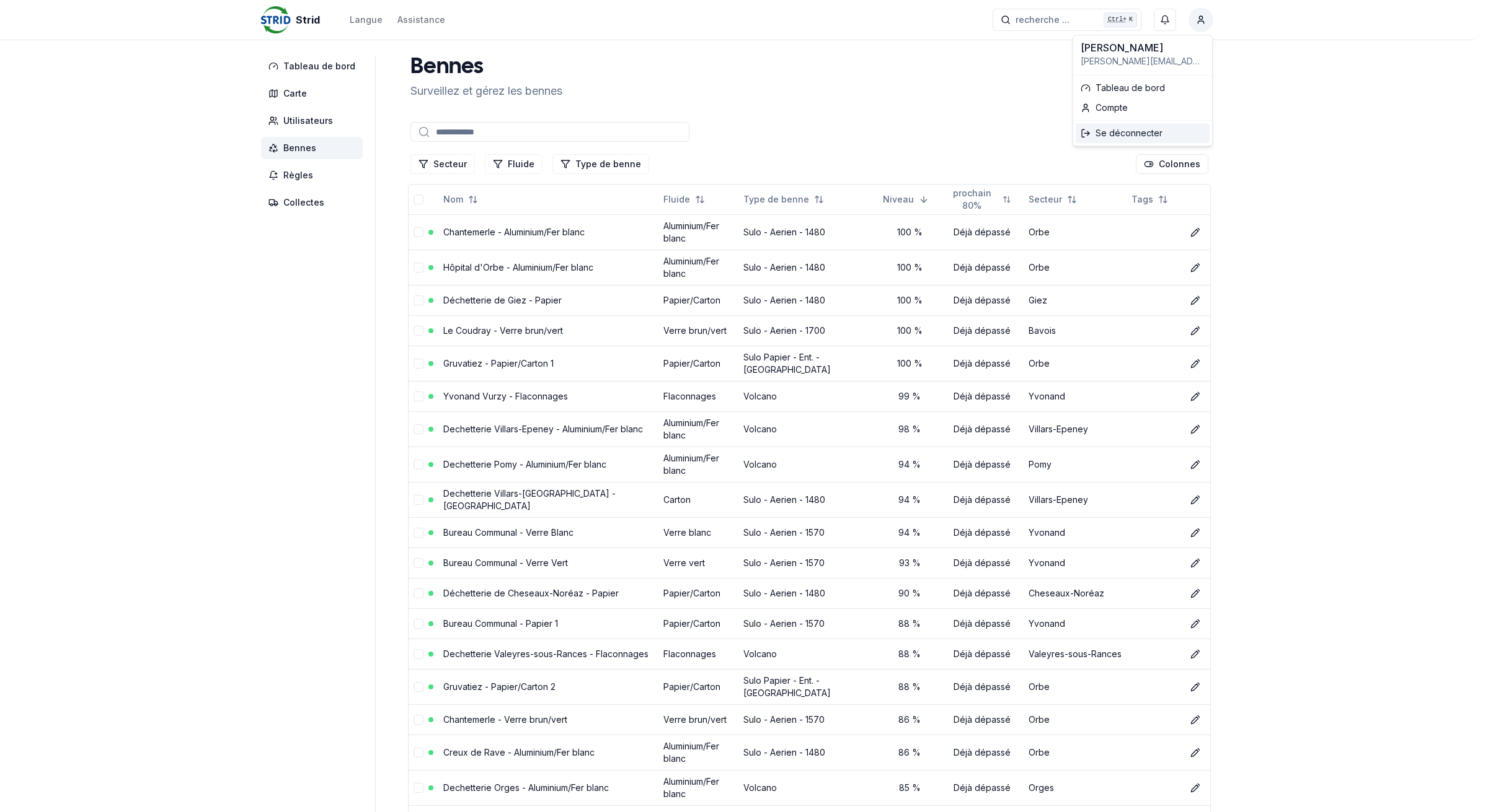
click at [1163, 134] on div "Se déconnecter" at bounding box center [1142, 133] width 134 height 20
